Goal: Transaction & Acquisition: Book appointment/travel/reservation

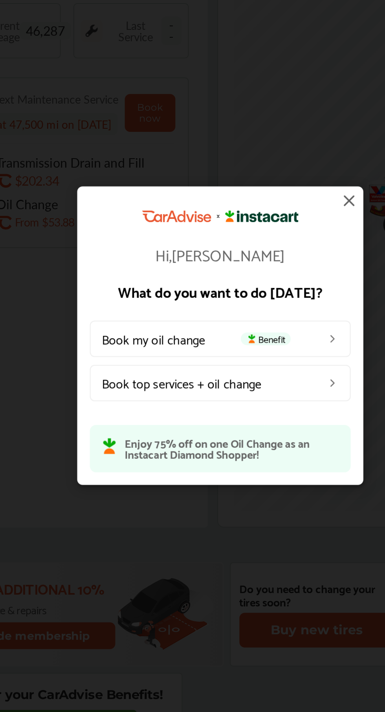
click at [227, 384] on link "Book top services + oil change" at bounding box center [198, 386] width 129 height 18
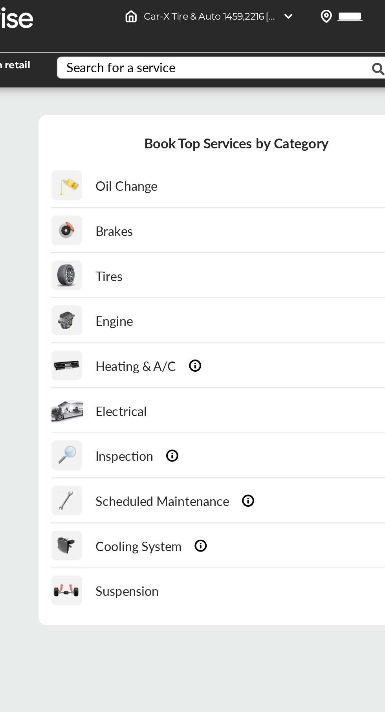
click at [133, 125] on div "Brakes" at bounding box center [135, 124] width 40 height 22
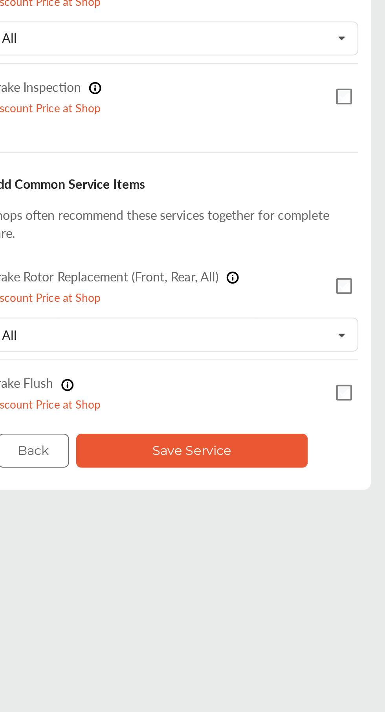
click at [259, 341] on button "Save Service" at bounding box center [215, 335] width 115 height 17
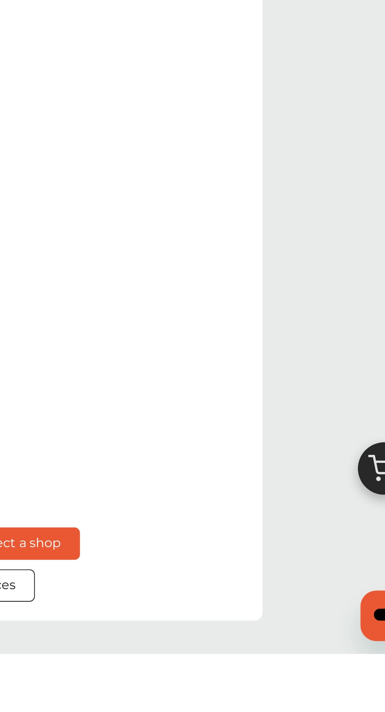
scroll to position [44, 0]
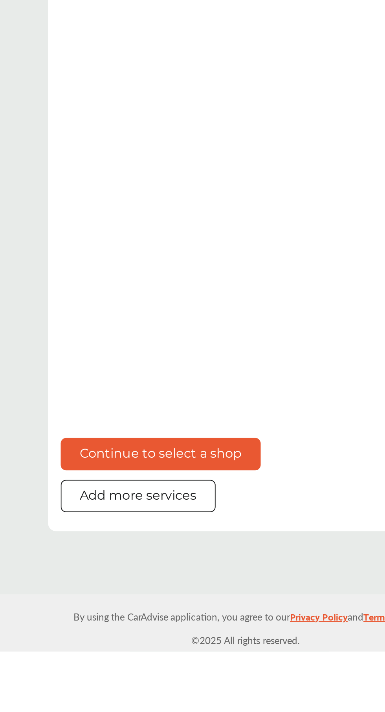
click at [203, 622] on button "Continue to select a shop" at bounding box center [164, 614] width 99 height 16
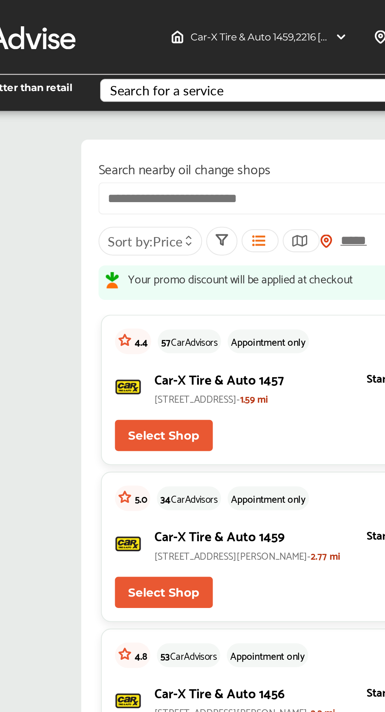
click at [201, 95] on input "text" at bounding box center [205, 94] width 177 height 15
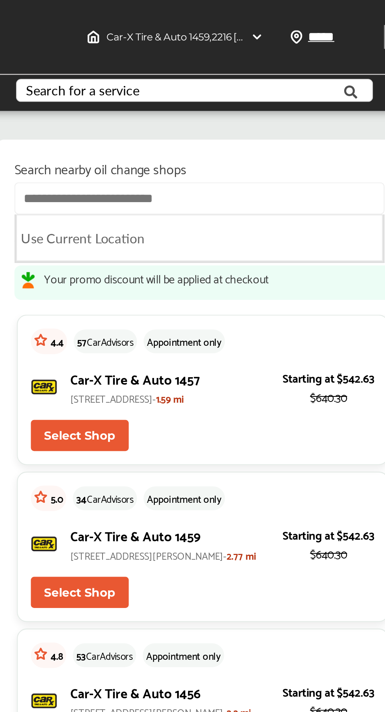
type input "*"
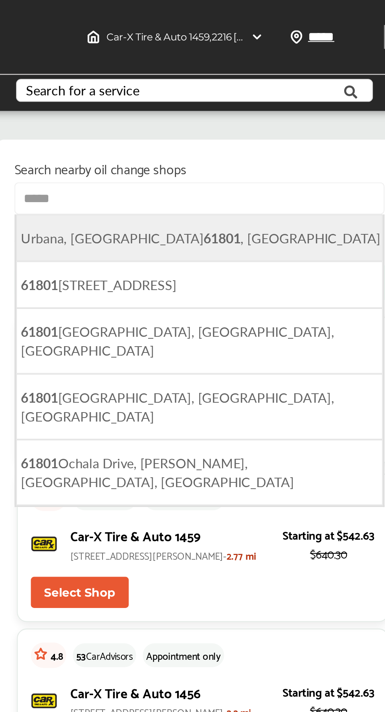
click at [205, 117] on li "[GEOGRAPHIC_DATA] , [GEOGRAPHIC_DATA]" at bounding box center [204, 113] width 175 height 22
type input "**********"
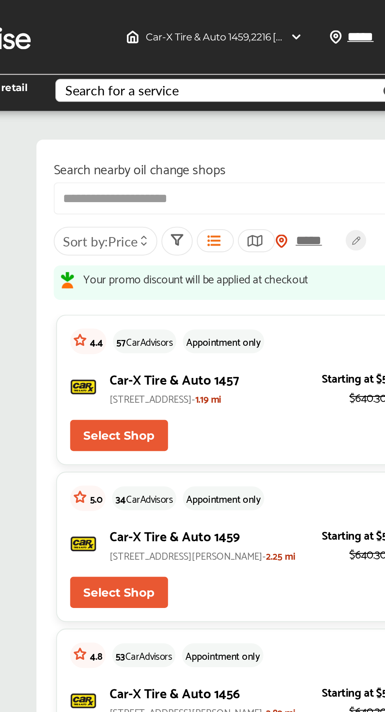
click at [140, 112] on span "Sort by : Price" at bounding box center [139, 115] width 36 height 9
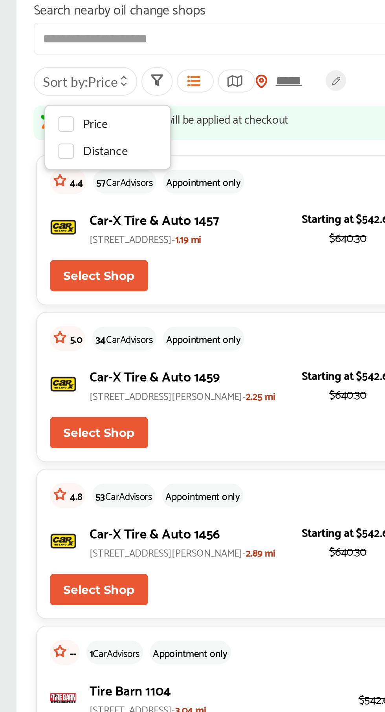
click at [131, 283] on button "Select Shop" at bounding box center [147, 282] width 47 height 15
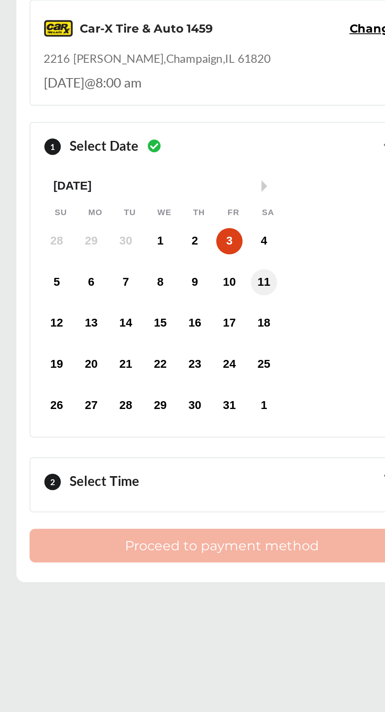
click at [227, 215] on div "11" at bounding box center [226, 211] width 13 height 13
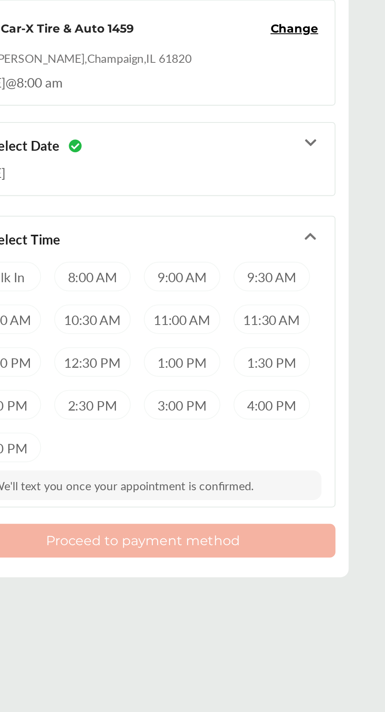
click at [235, 248] on div "1:00 PM" at bounding box center [225, 249] width 36 height 14
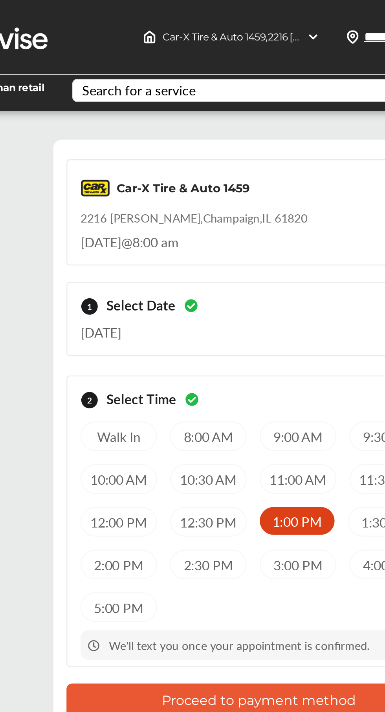
click at [230, 339] on button "Proceed to payment method" at bounding box center [207, 334] width 184 height 16
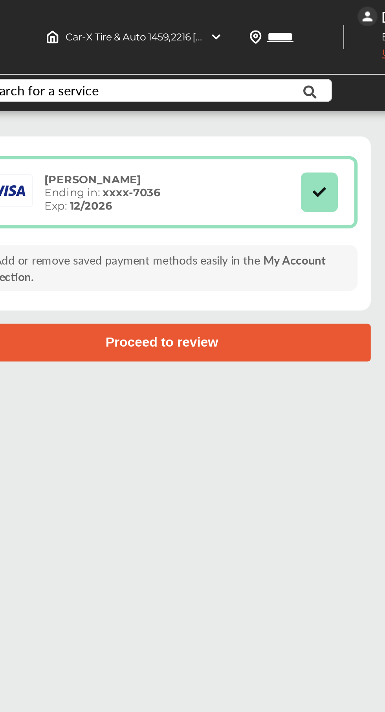
click at [278, 89] on icon at bounding box center [281, 91] width 7 height 5
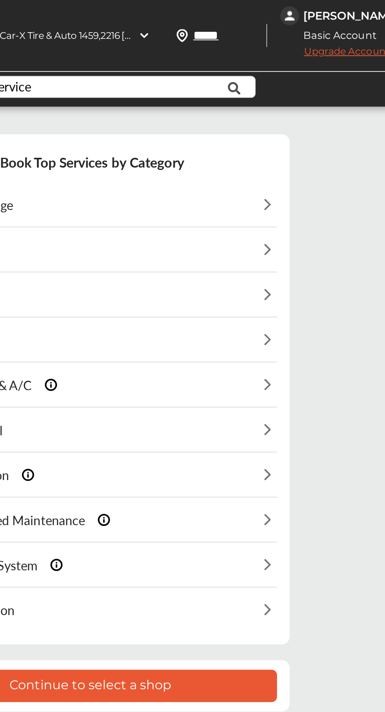
click at [297, 118] on div "2 Brakes" at bounding box center [207, 124] width 184 height 22
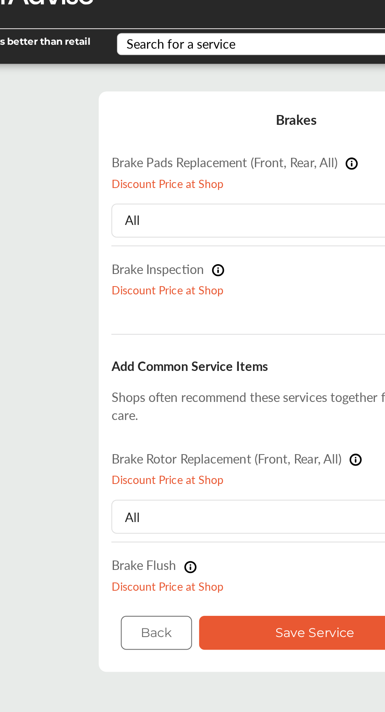
click at [210, 341] on button "Save Service" at bounding box center [215, 335] width 115 height 17
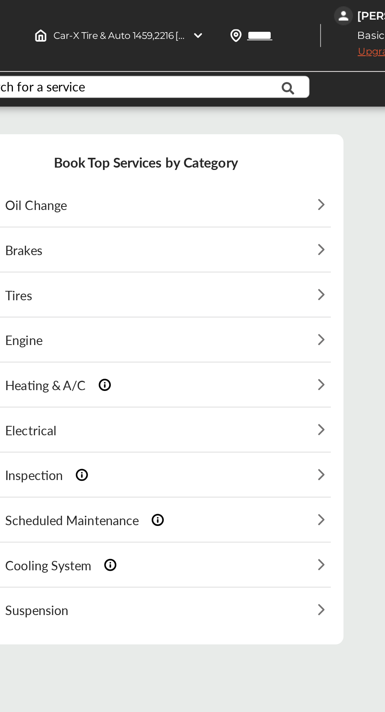
click at [289, 98] on img at bounding box center [293, 101] width 9 height 9
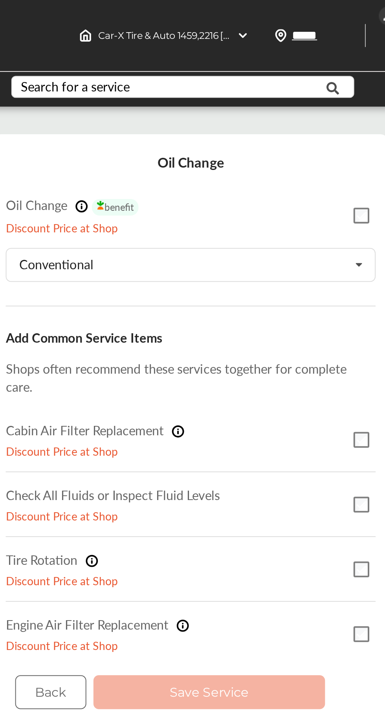
click at [281, 107] on div "Oil Change benefit Discount Price at Shop" at bounding box center [207, 107] width 184 height 32
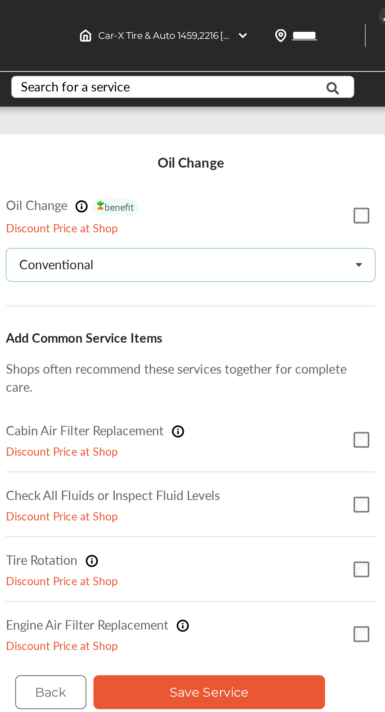
click at [290, 133] on icon at bounding box center [289, 132] width 13 height 17
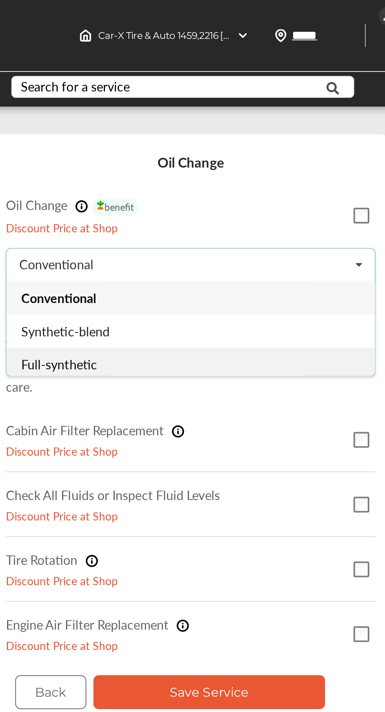
click at [202, 180] on div "Full-synthetic" at bounding box center [206, 181] width 183 height 16
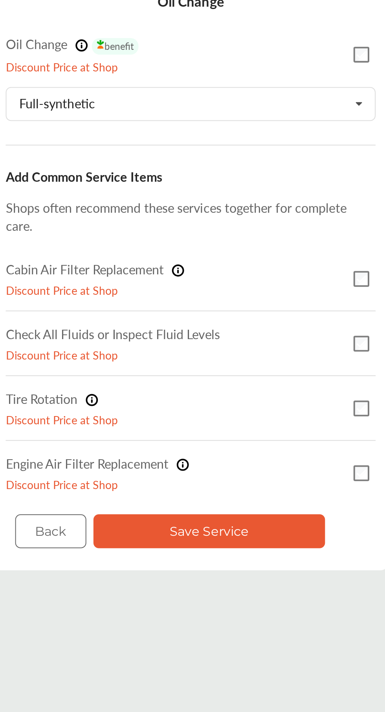
click at [257, 347] on button "Save Service" at bounding box center [215, 343] width 115 height 17
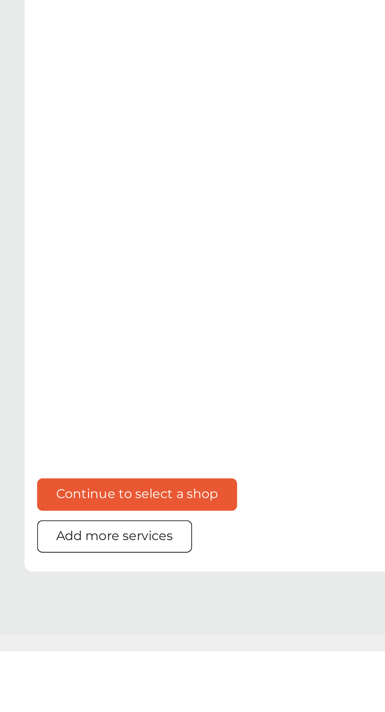
scroll to position [44, 0]
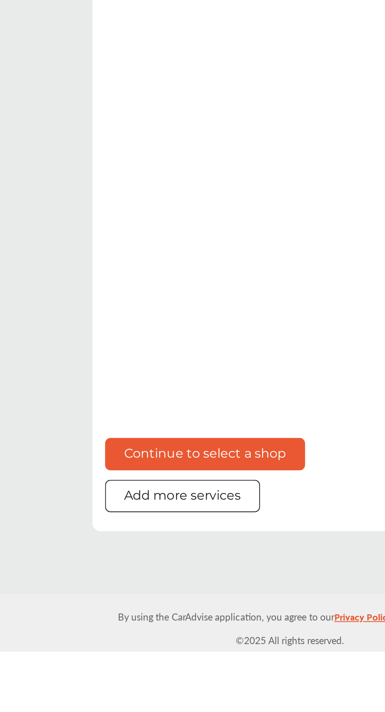
click at [206, 622] on button "Continue to select a shop" at bounding box center [164, 614] width 99 height 16
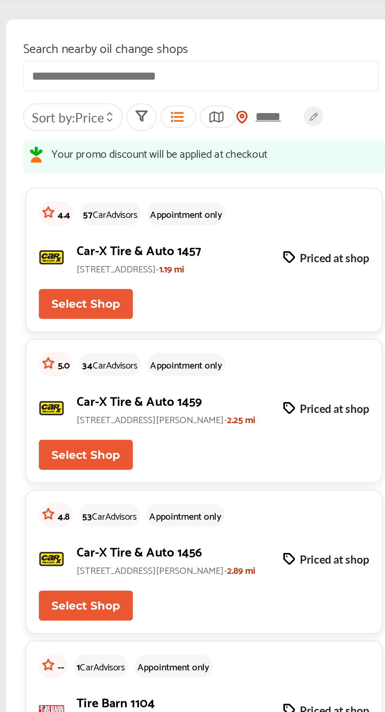
scroll to position [55, 0]
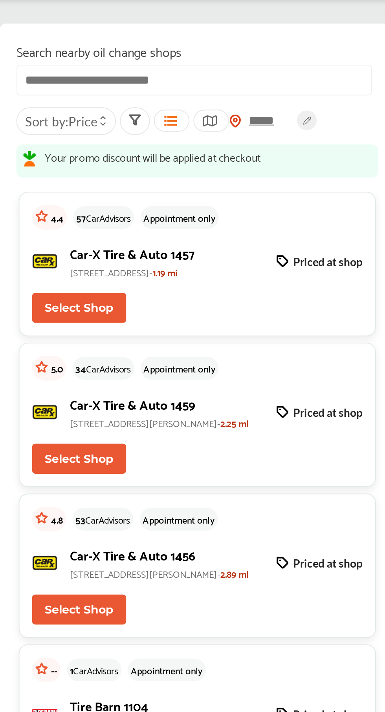
click at [166, 229] on button "Select Shop" at bounding box center [147, 228] width 47 height 15
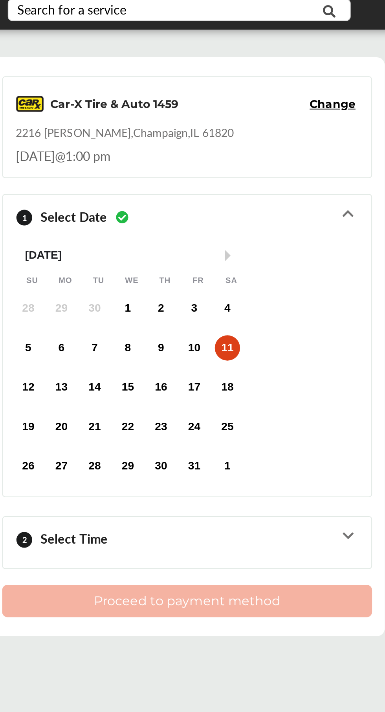
click at [261, 305] on div "2 Select Time" at bounding box center [206, 307] width 170 height 19
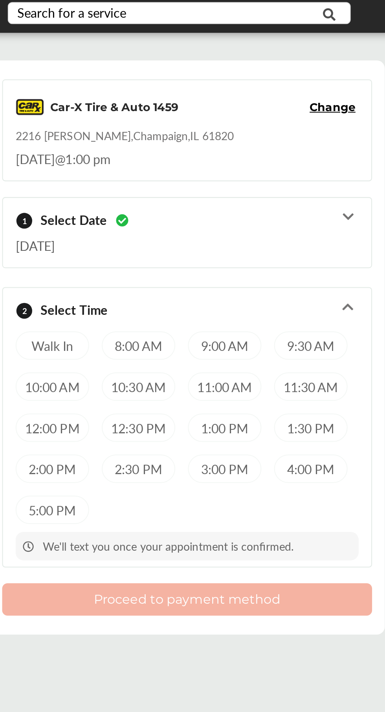
click at [150, 233] on div "10:00 AM" at bounding box center [139, 229] width 36 height 14
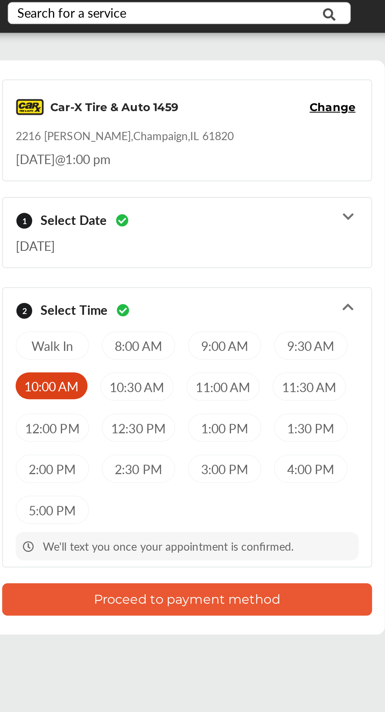
click at [233, 333] on button "Proceed to payment method" at bounding box center [207, 334] width 184 height 16
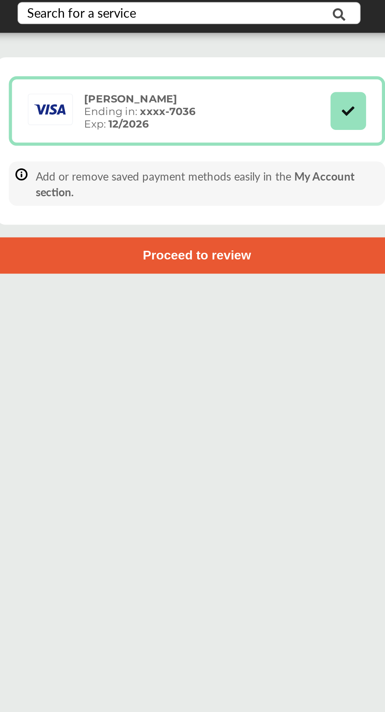
click at [260, 170] on button "Proceed to review" at bounding box center [206, 164] width 199 height 18
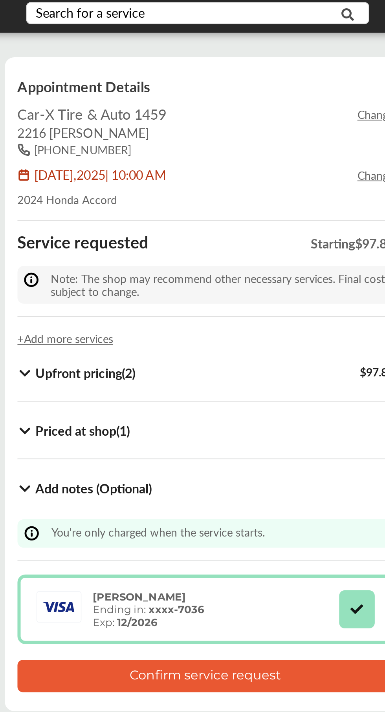
click at [115, 222] on icon at bounding box center [116, 222] width 7 height 6
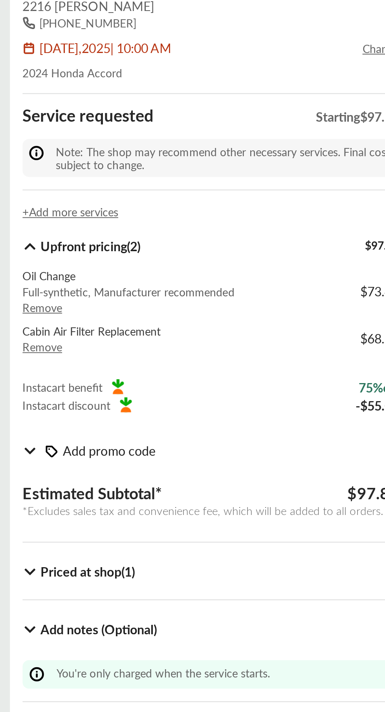
click at [135, 272] on p "Remove" at bounding box center [147, 272] width 69 height 8
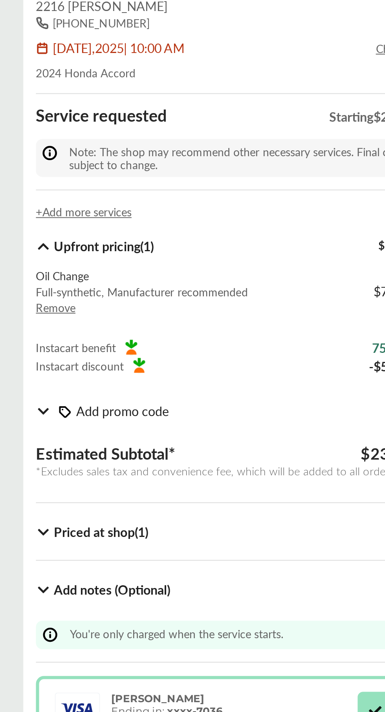
click at [159, 368] on div "Priced at shop ( 1 )" at bounding box center [206, 363] width 187 height 15
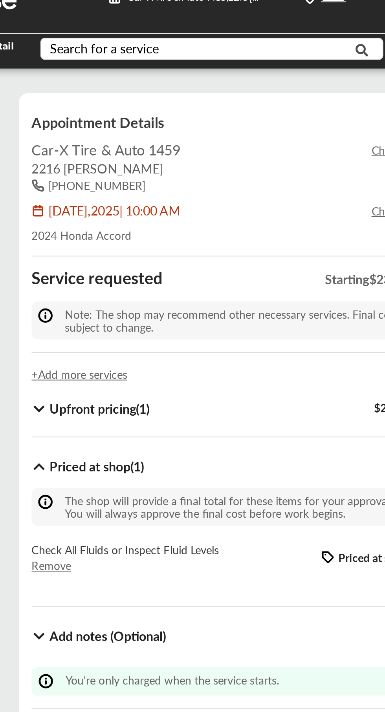
click at [132, 299] on p "Remove" at bounding box center [159, 300] width 93 height 8
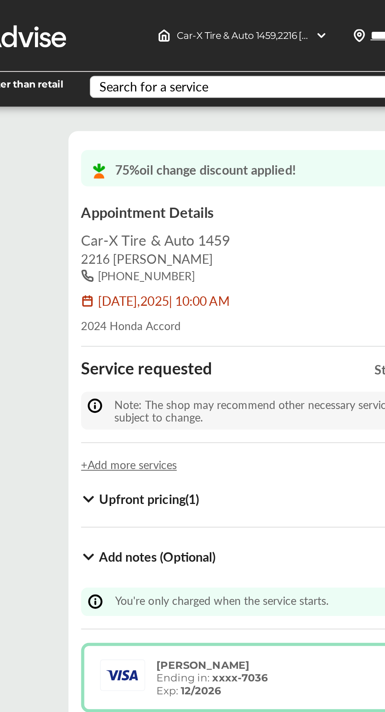
click at [161, 241] on div "Upfront pricing ( 1 ) $ 23.00" at bounding box center [206, 247] width 187 height 15
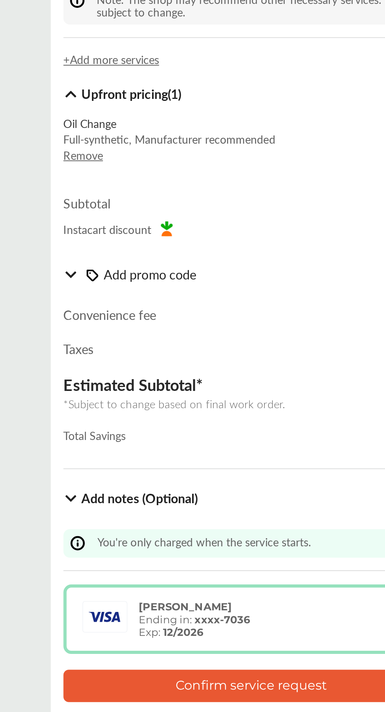
click at [126, 449] on b "Add notes (Optional)" at bounding box center [151, 448] width 58 height 9
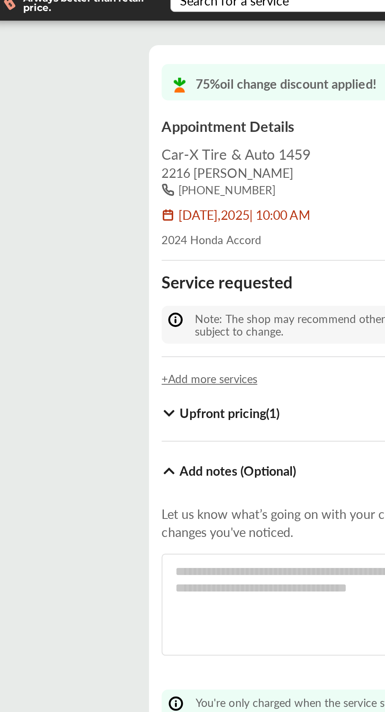
click at [137, 246] on b "Upfront pricing ( 1 )" at bounding box center [146, 247] width 49 height 9
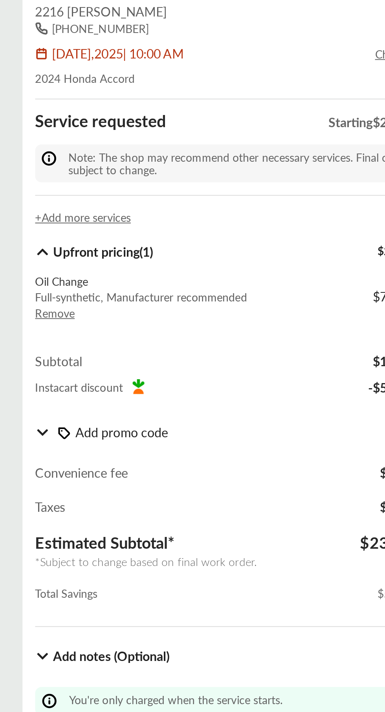
click at [133, 281] on p "Remove" at bounding box center [165, 278] width 105 height 8
